Goal: Check status

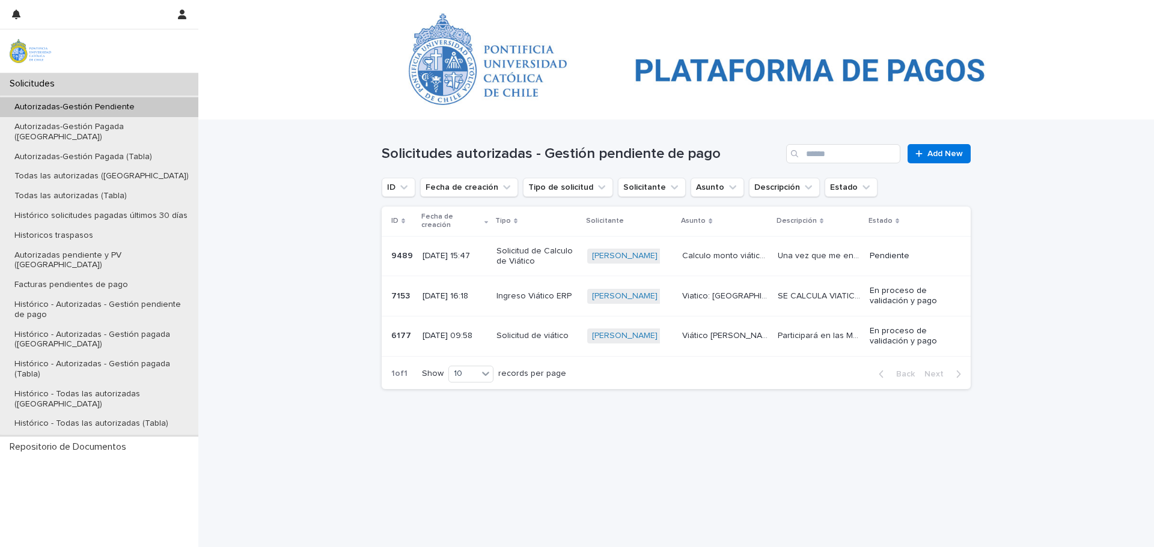
click at [403, 249] on p "9489" at bounding box center [403, 255] width 24 height 13
